Goal: Entertainment & Leisure: Consume media (video, audio)

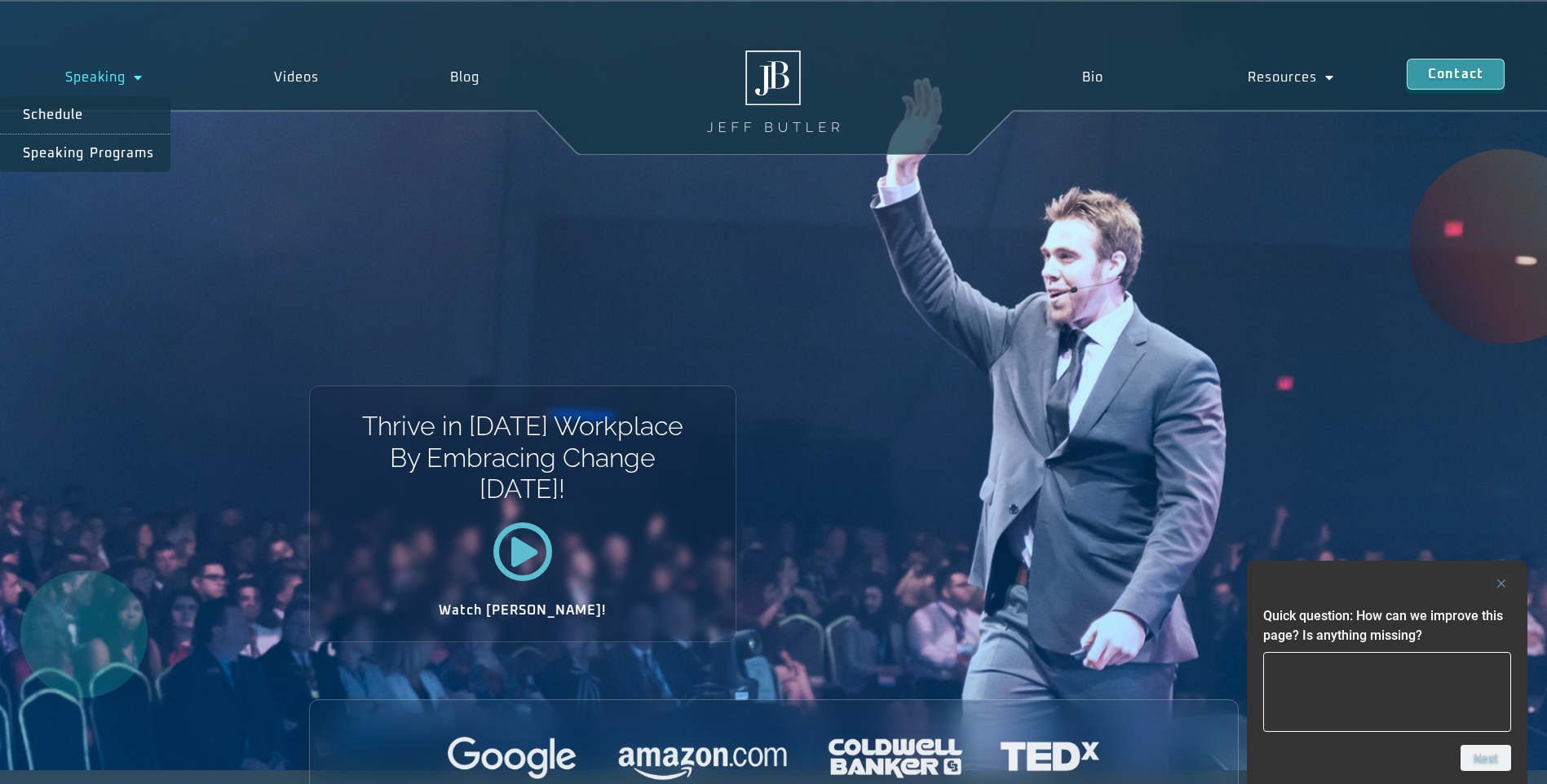
click at [135, 87] on span "Menu" at bounding box center [134, 77] width 17 height 29
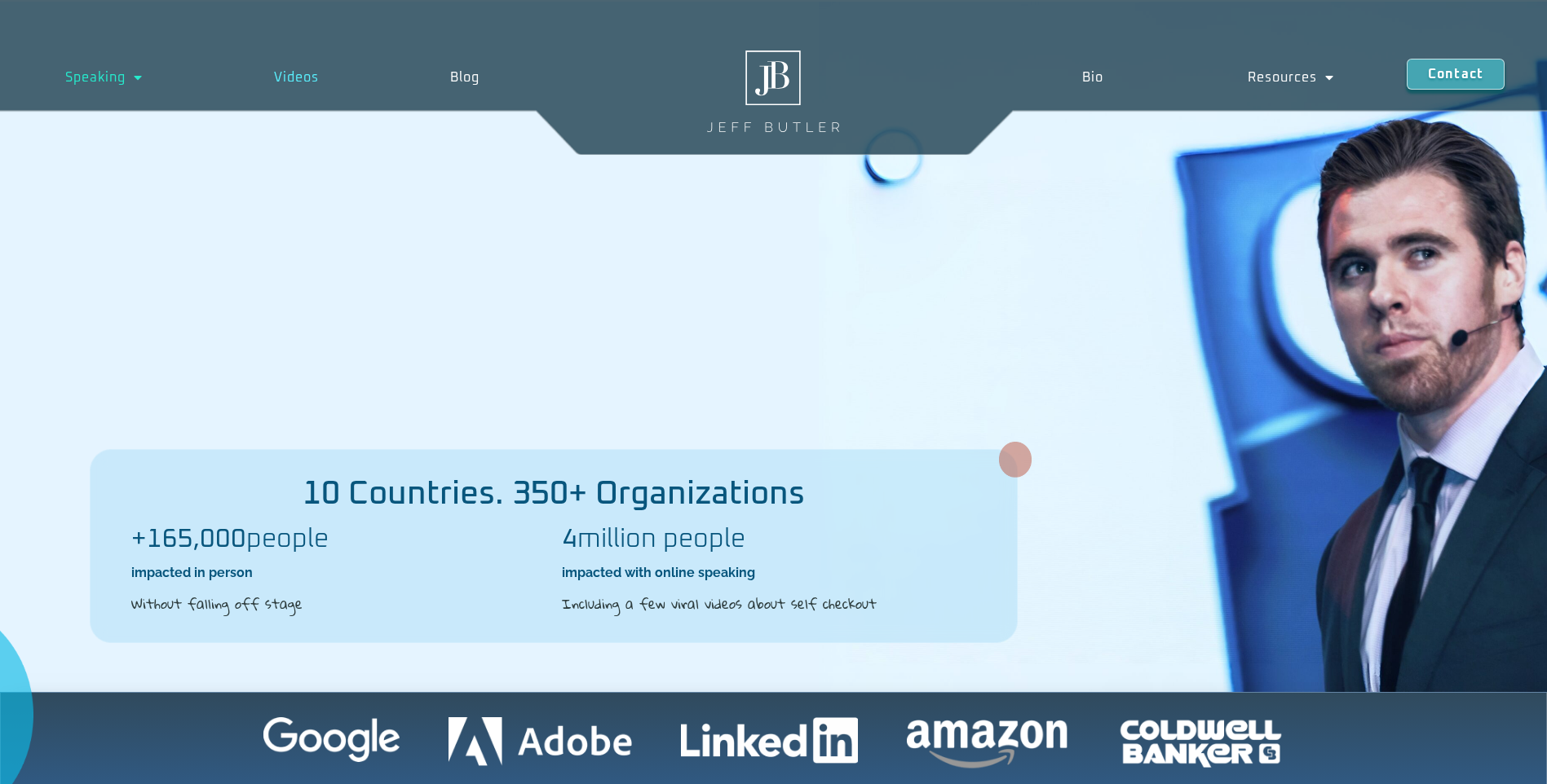
click at [306, 72] on link "Videos" at bounding box center [296, 77] width 176 height 37
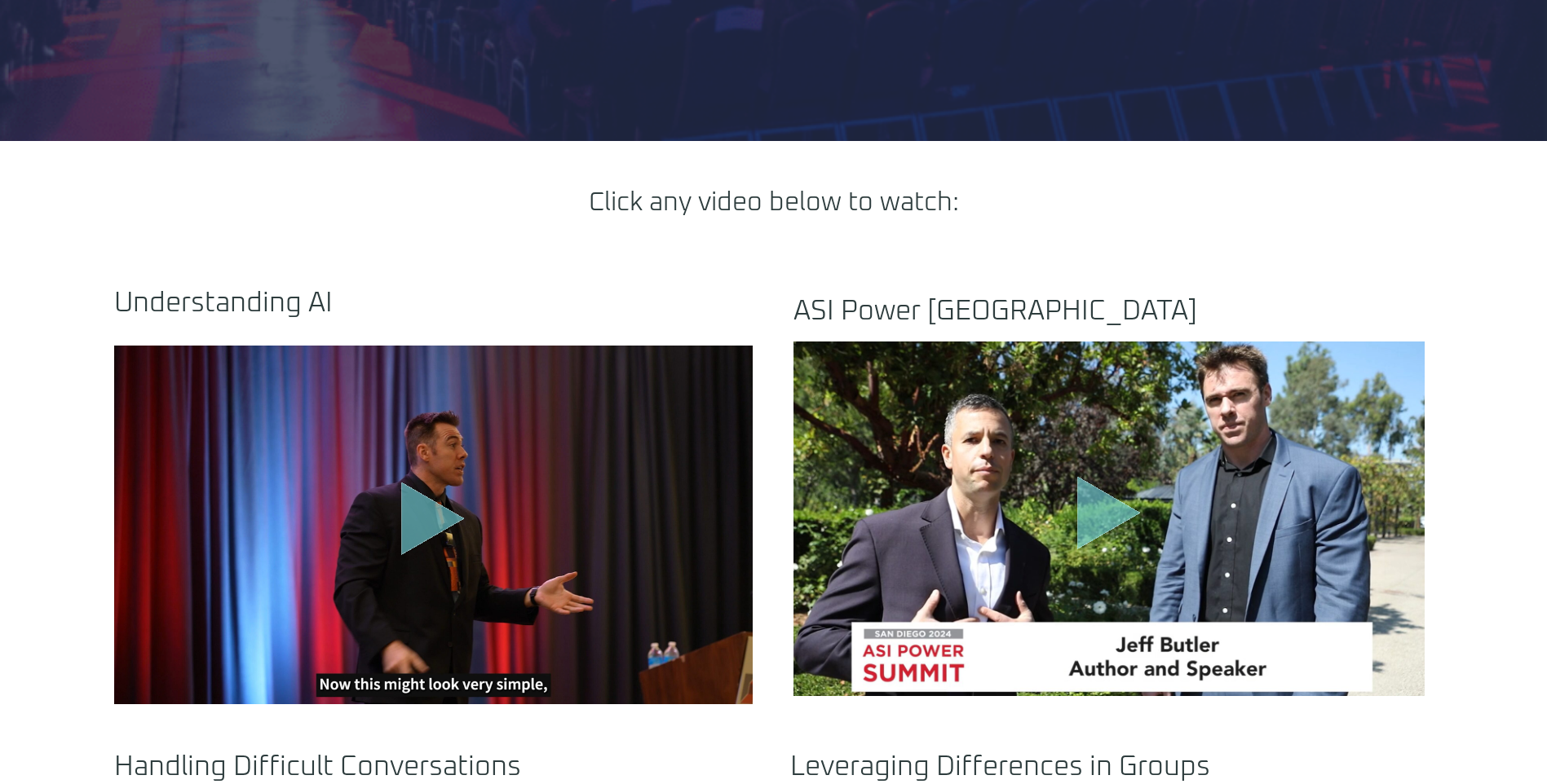
scroll to position [616, 0]
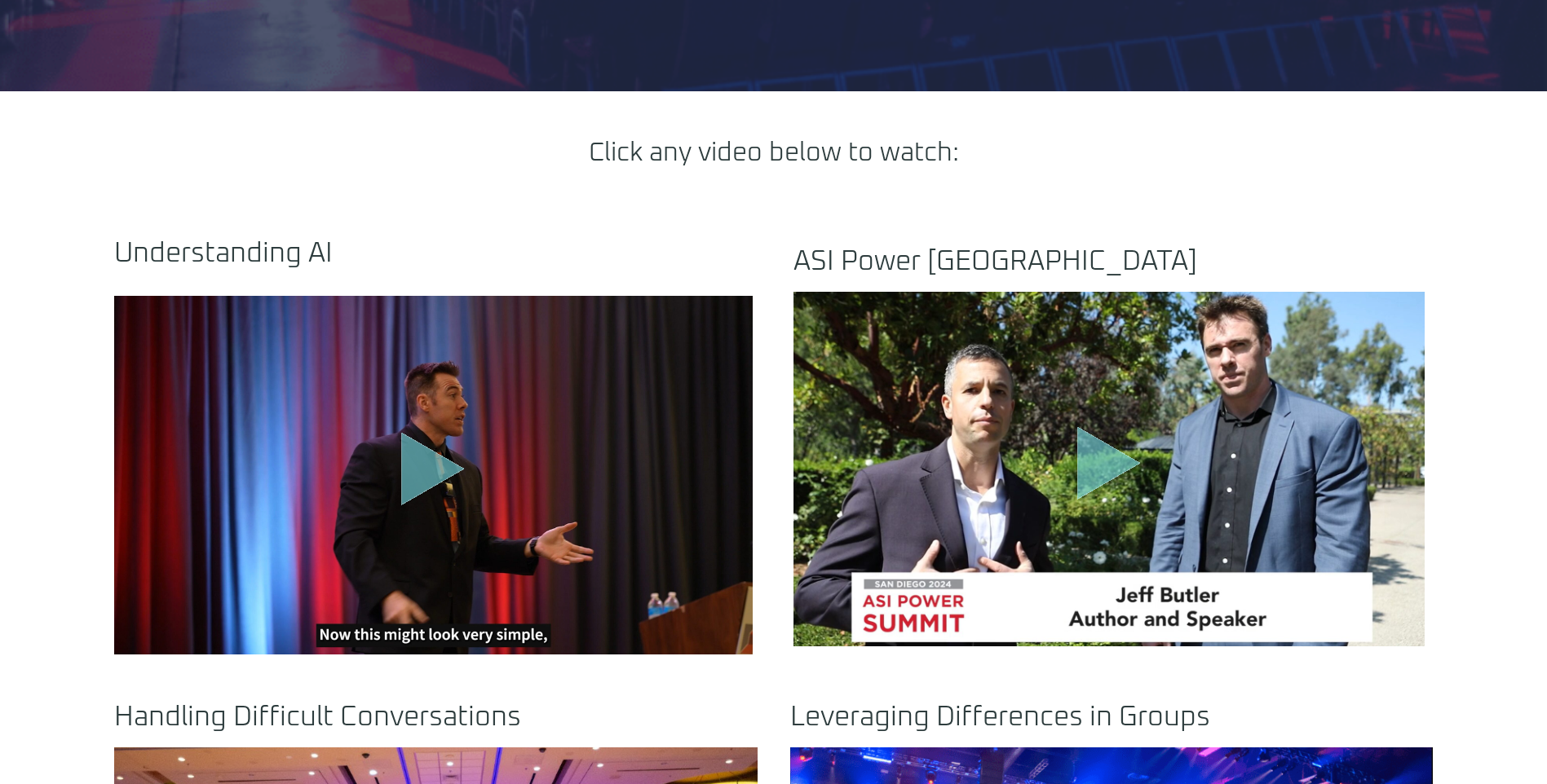
click at [450, 500] on icon ".st0{fill:#FFF;fill-opacity:.39}.st1{fill:#5ADCE8;fill-opacity:.6}.st2{fill:non…" at bounding box center [433, 473] width 82 height 82
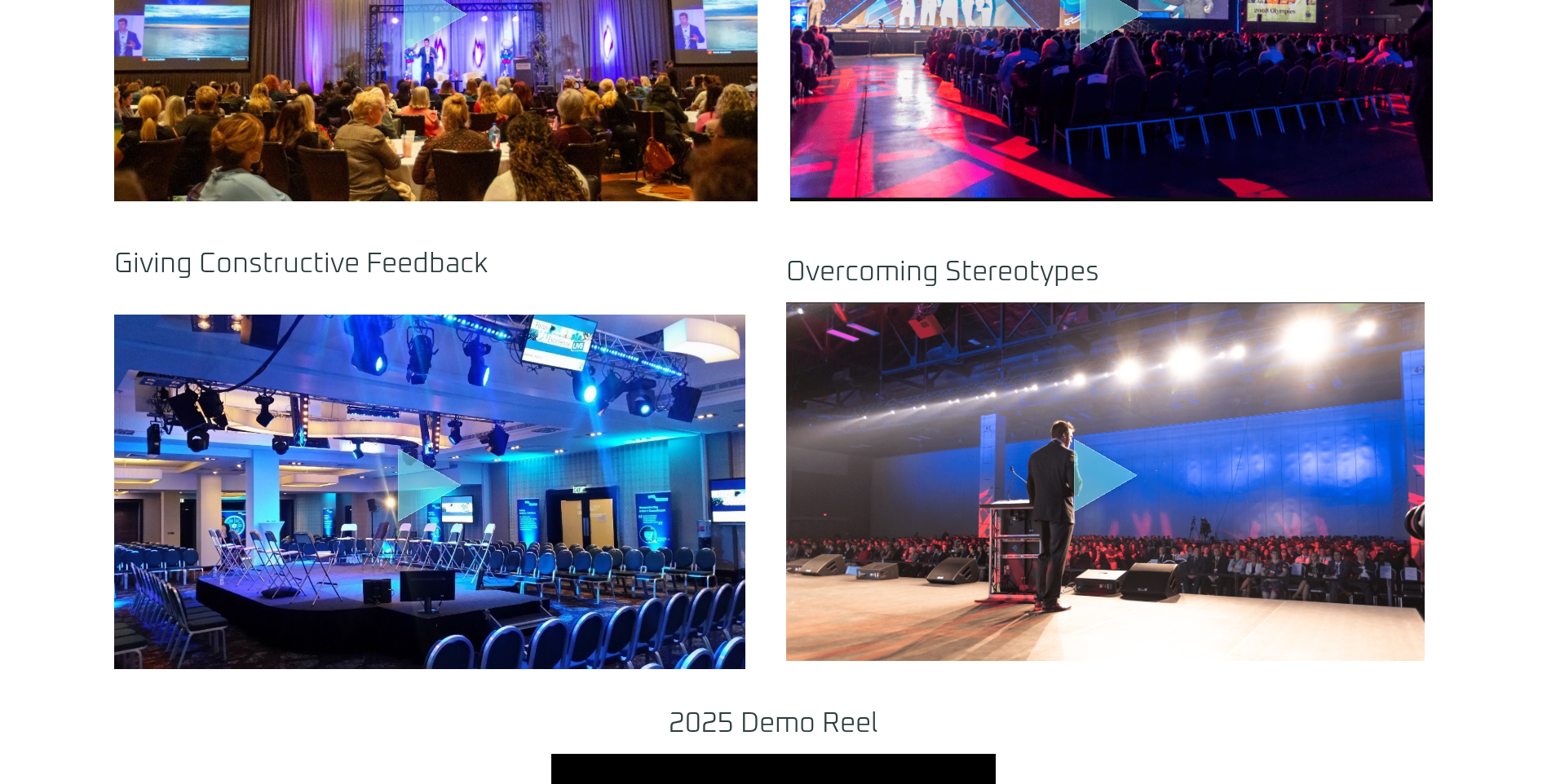
scroll to position [1259, 0]
